Goal: Find contact information: Find contact information

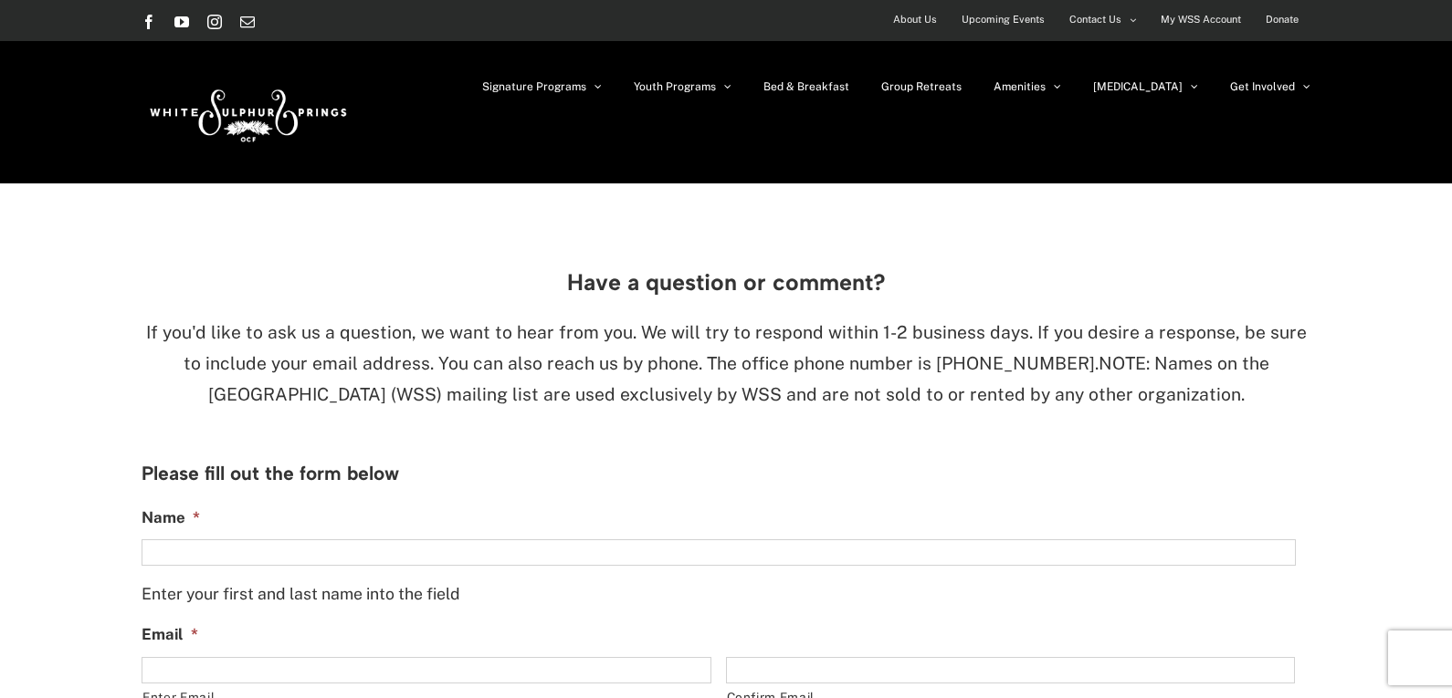
click at [923, 23] on span "About Us" at bounding box center [915, 19] width 44 height 26
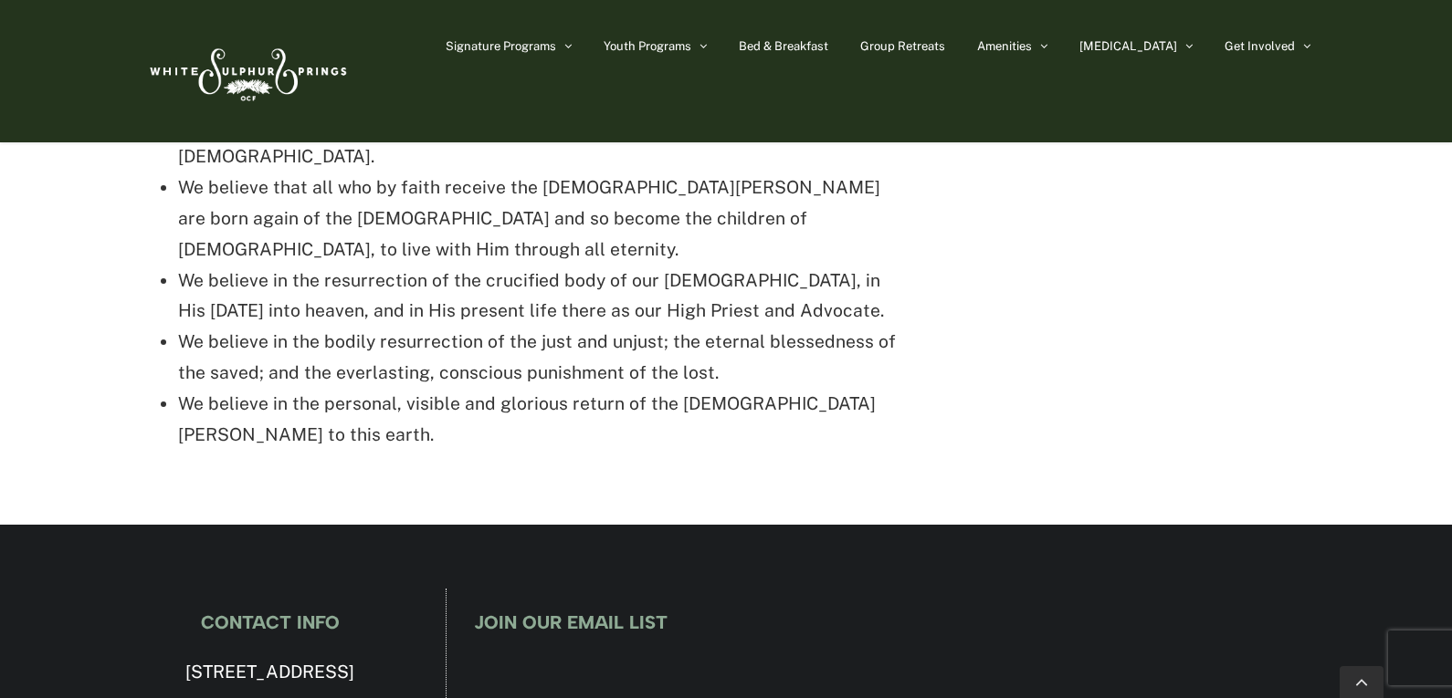
scroll to position [4275, 0]
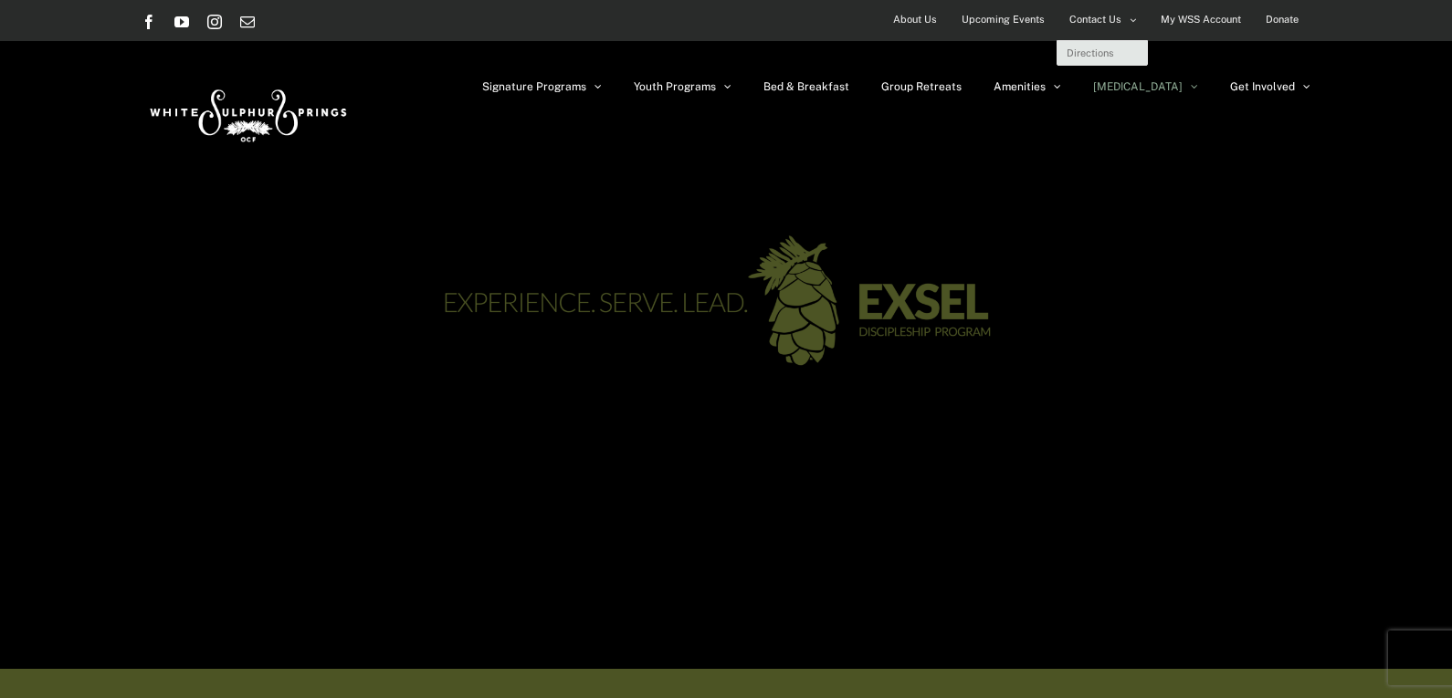
click at [1100, 16] on span "Contact Us" at bounding box center [1095, 19] width 52 height 26
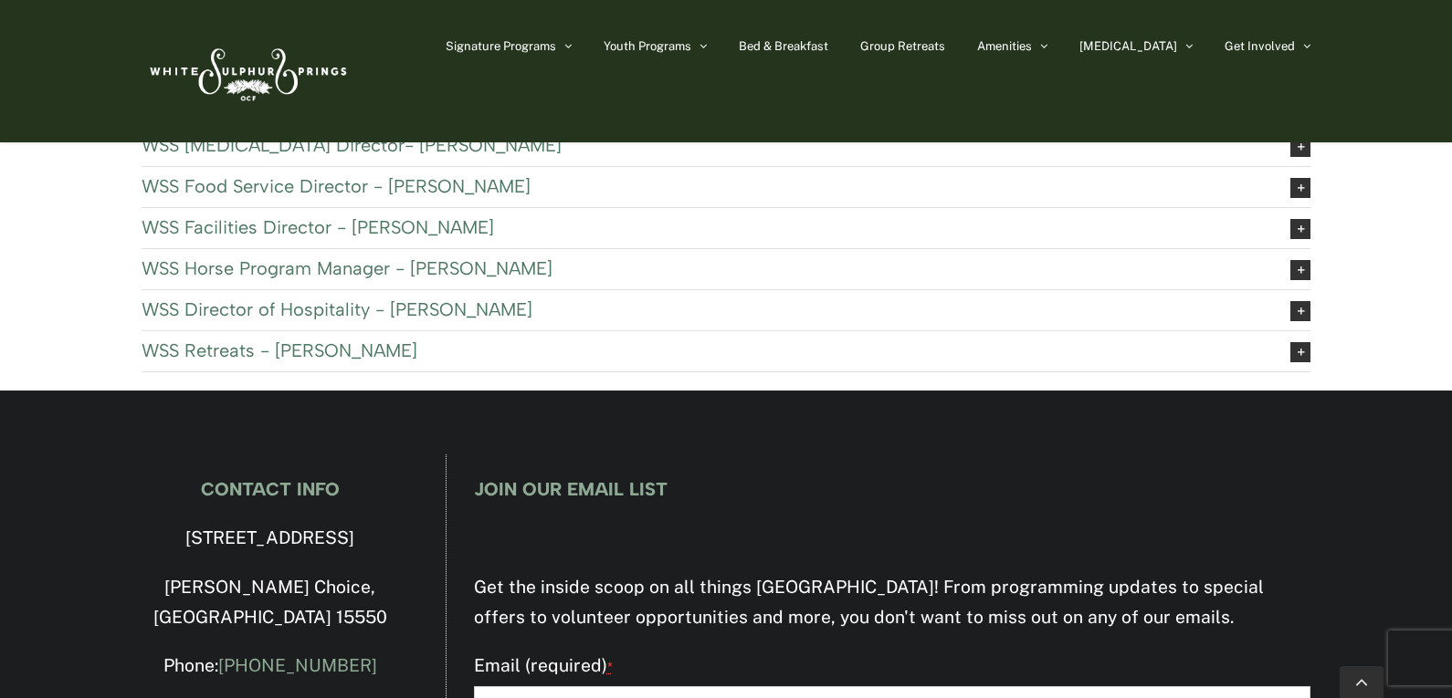
scroll to position [1254, 0]
